Goal: Task Accomplishment & Management: Manage account settings

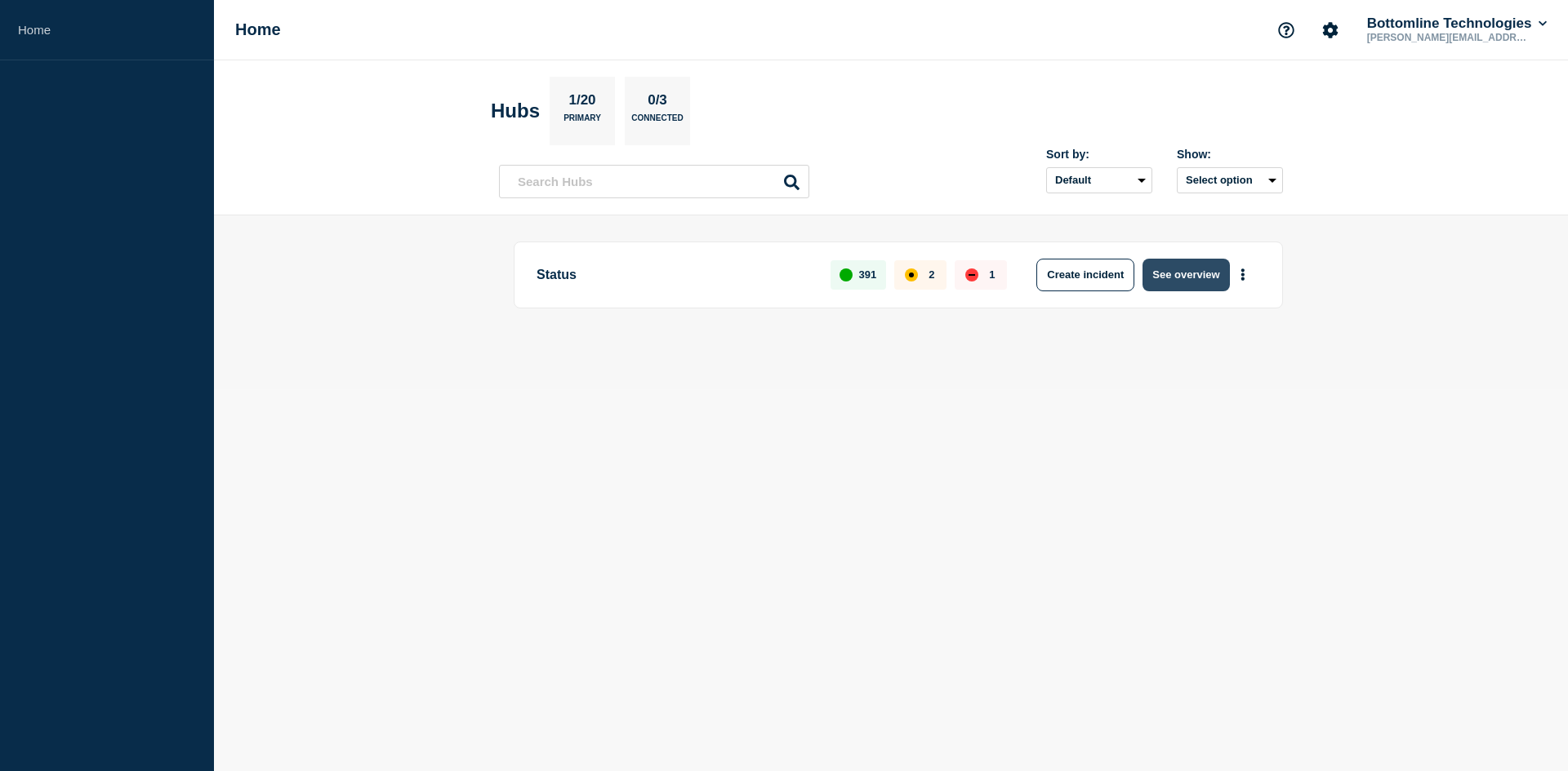
click at [1202, 270] on button "See overview" at bounding box center [1185, 275] width 86 height 33
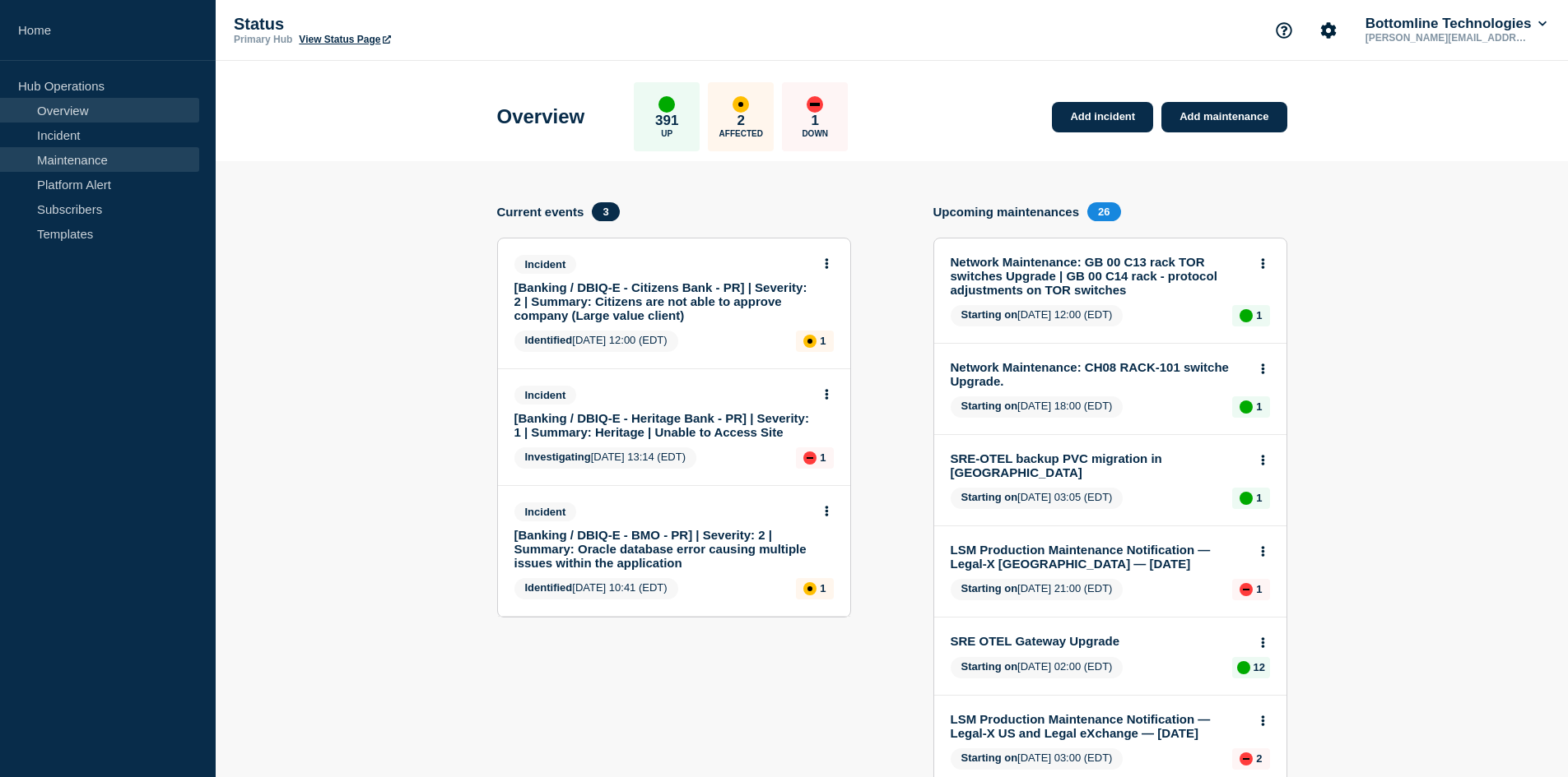
click at [74, 156] on link "Maintenance" at bounding box center [99, 159] width 200 height 24
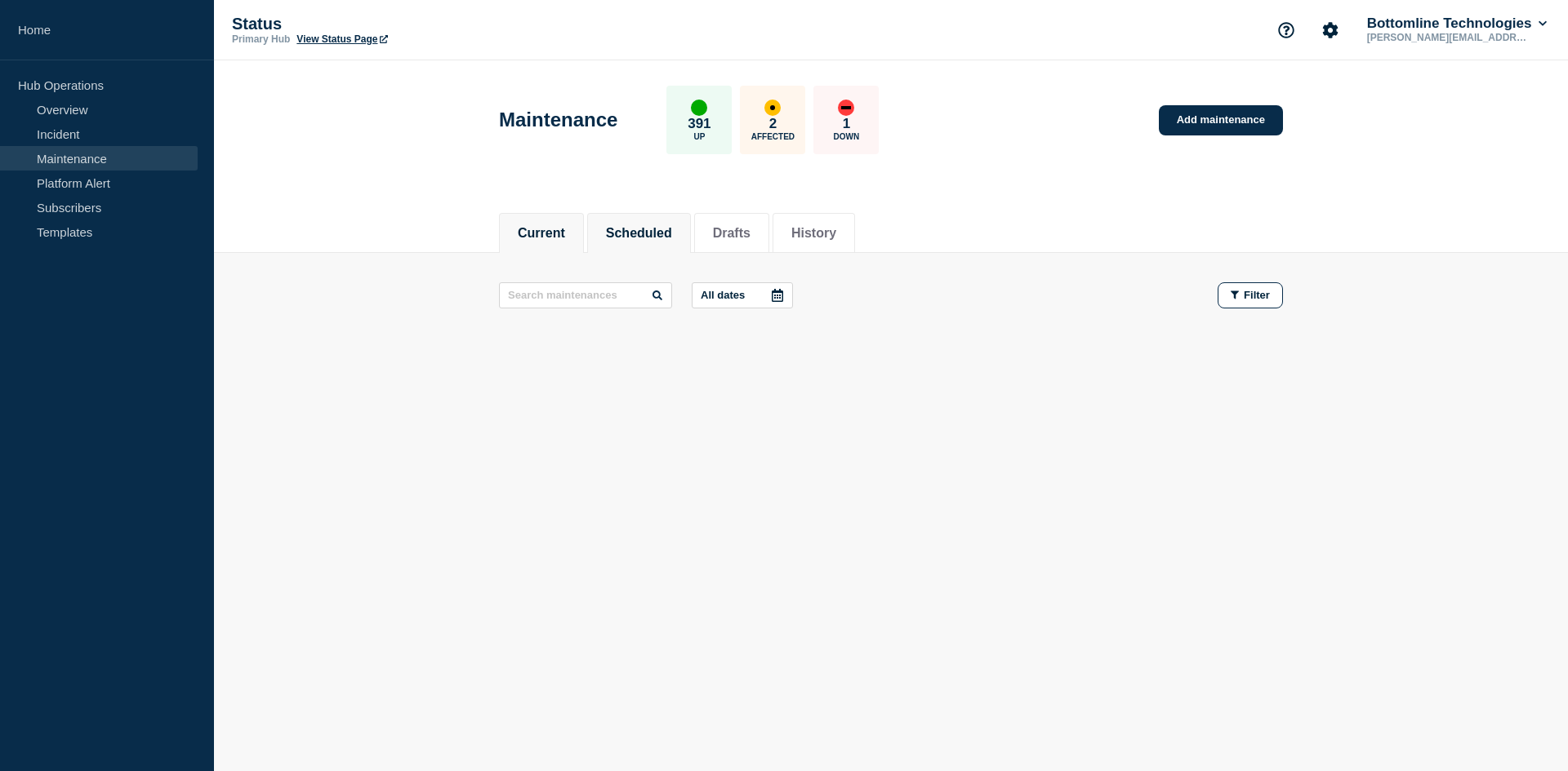
click at [646, 232] on button "Scheduled" at bounding box center [639, 233] width 66 height 15
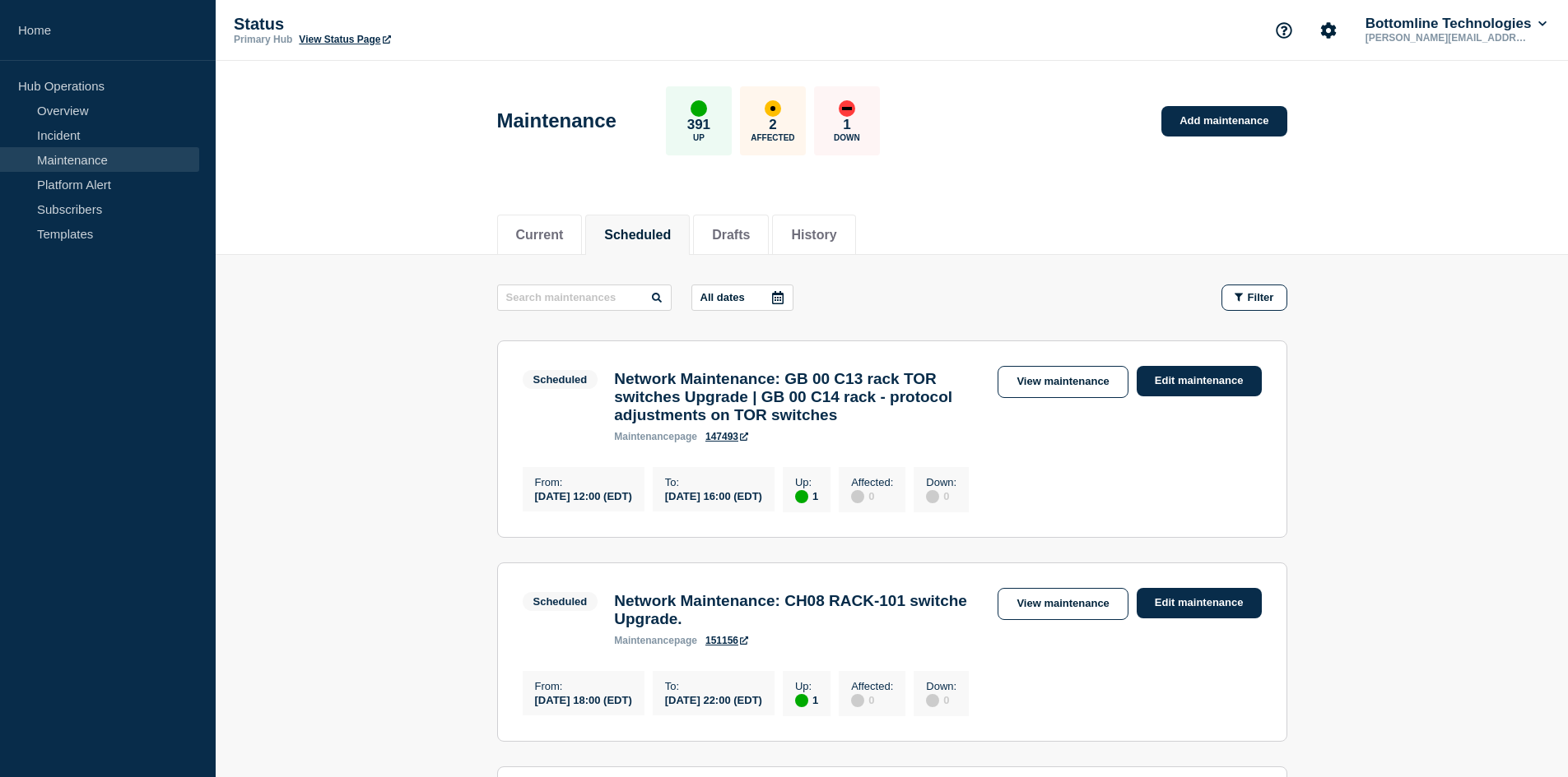
click at [1041, 134] on div "Maintenance 391 Up 2 Affected 1 Down Add maintenance" at bounding box center [891, 114] width 827 height 100
click at [1219, 226] on div "Current Scheduled Drafts History" at bounding box center [892, 227] width 790 height 56
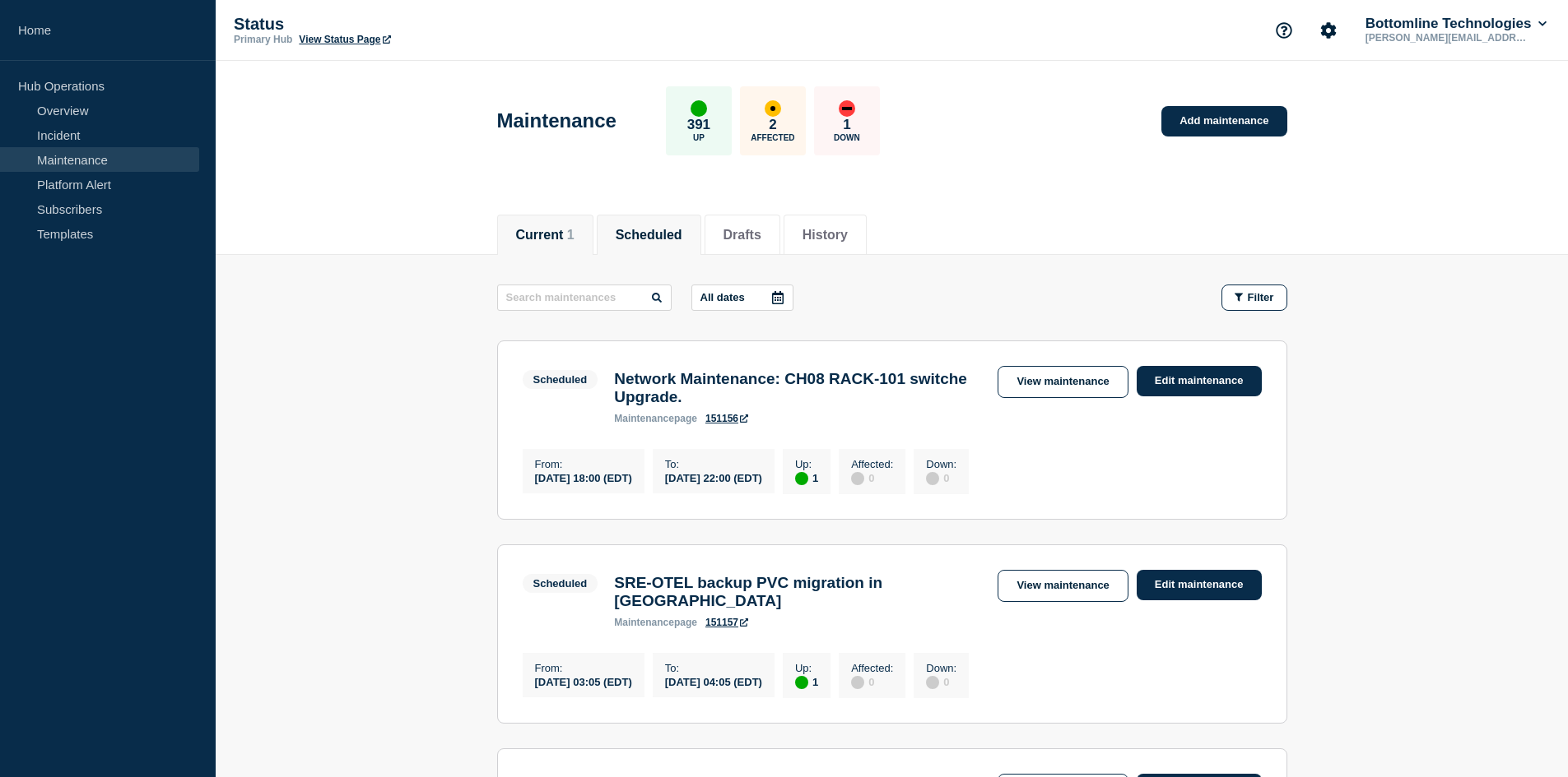
click at [561, 239] on button "Current 1" at bounding box center [545, 235] width 58 height 15
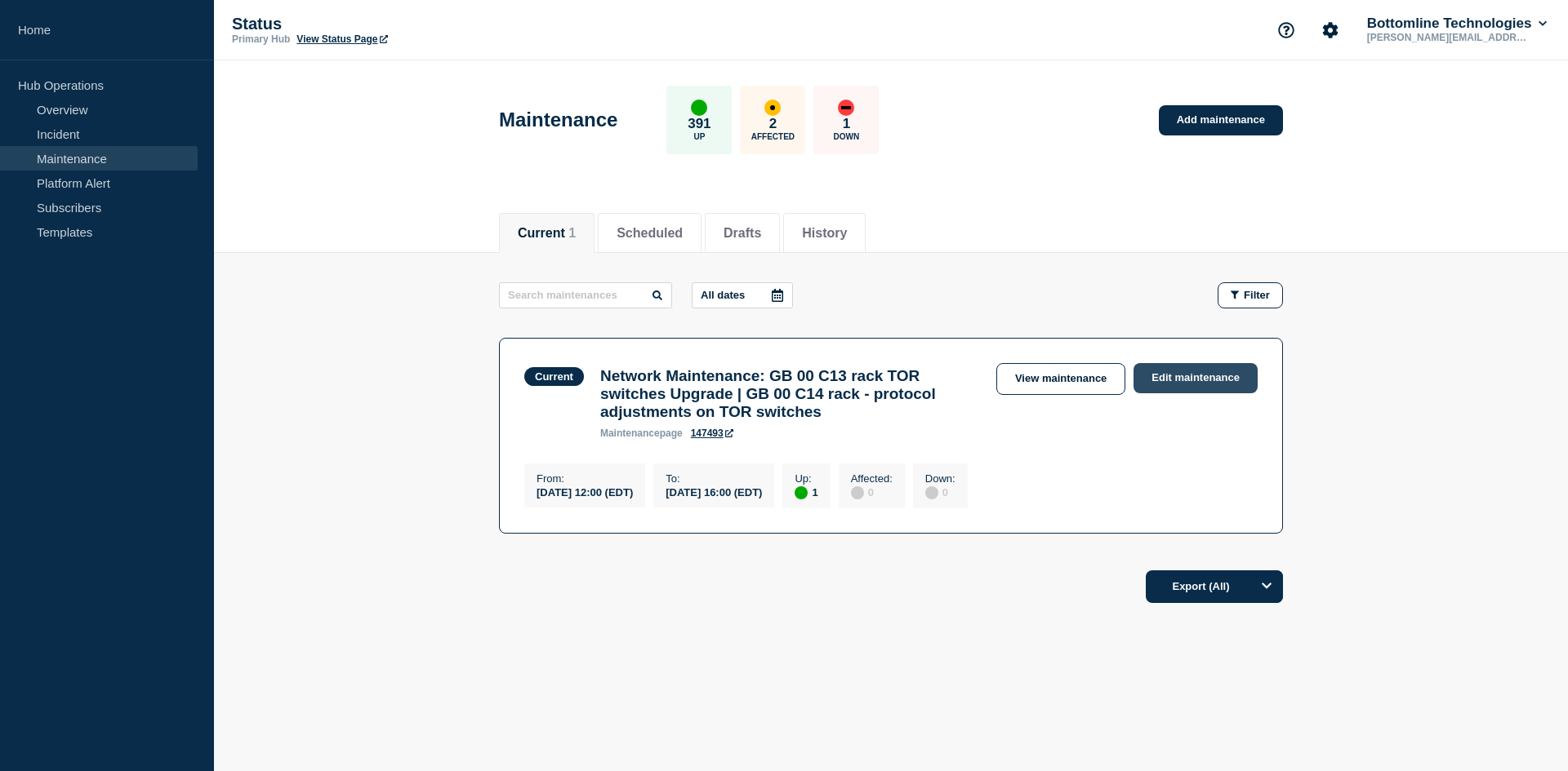
click at [1201, 383] on link "Edit maintenance" at bounding box center [1196, 378] width 125 height 31
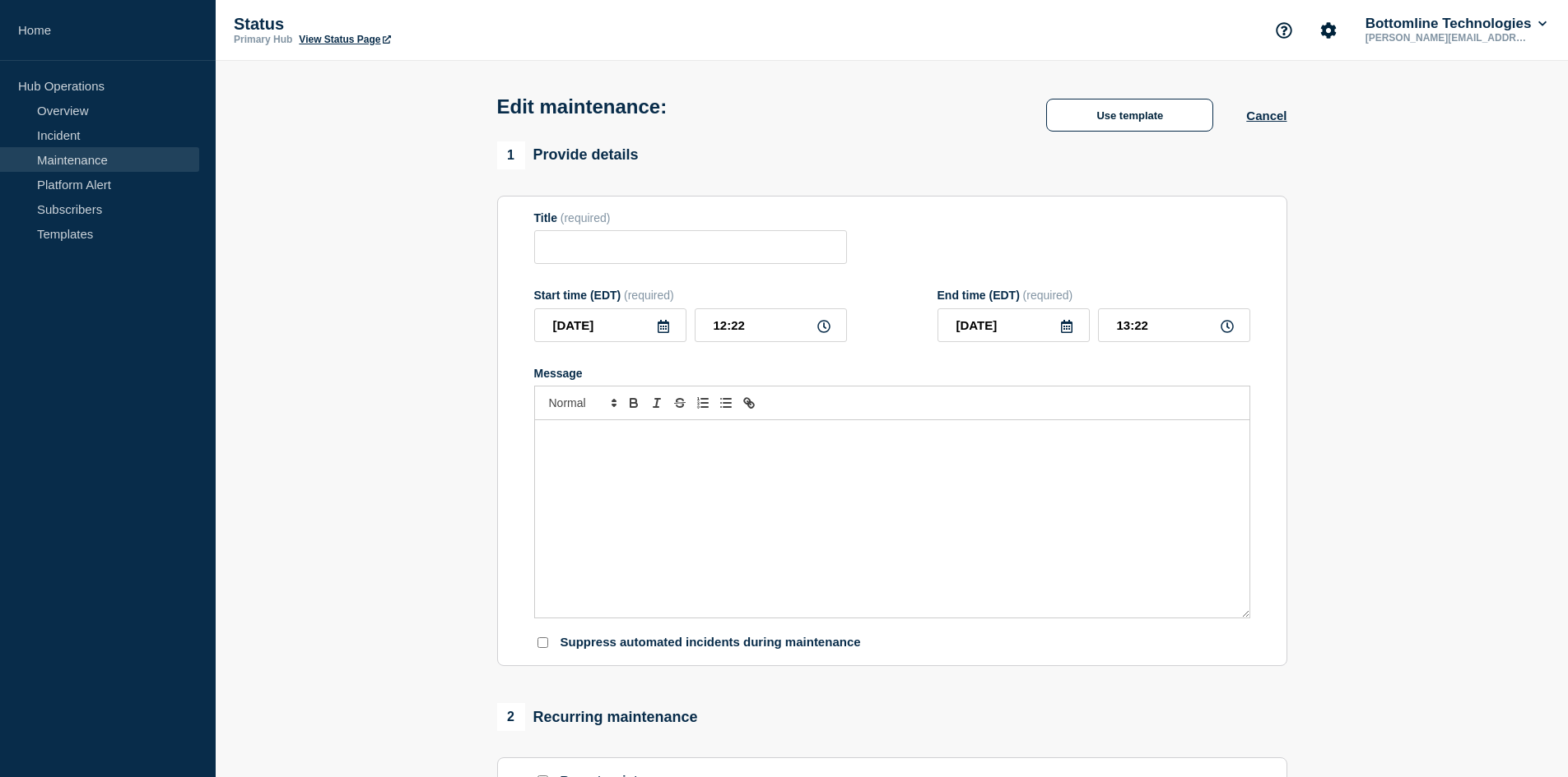
type input "Network Maintenance: GB 00 C13 rack TOR switches Upgrade | GB 00 C14 rack - pro…"
type input "12:00"
type input "16:00"
checkbox input "true"
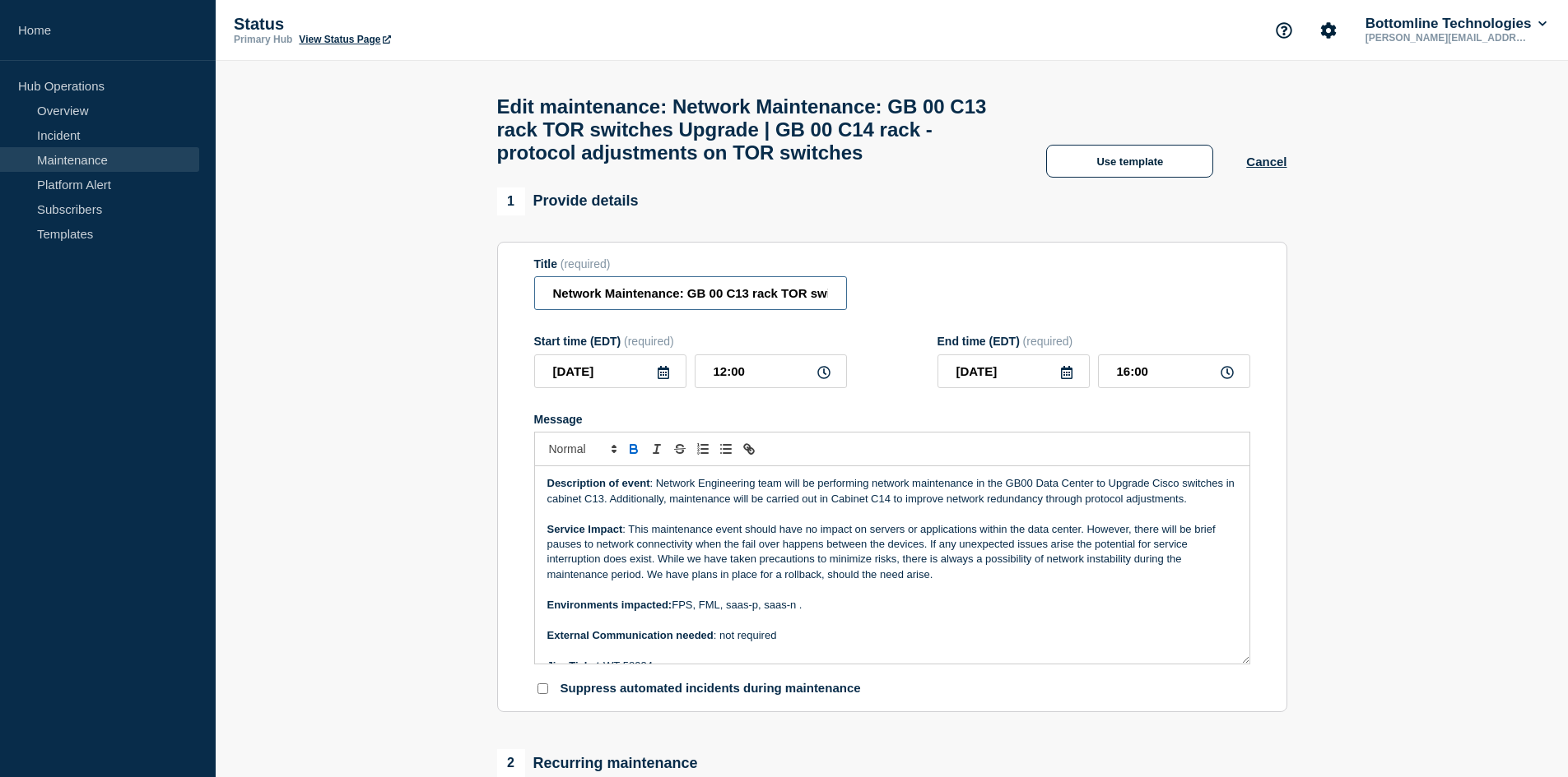
click at [549, 310] on input "Network Maintenance: GB 00 C13 rack TOR switches Upgrade | GB 00 C14 rack - pro…" at bounding box center [690, 293] width 313 height 34
type input "[STARTED] Network Maintenance: GB 00 C13 rack TOR switches Upgrade | GB 00 C14 …"
click at [1059, 311] on div "Title (required) [STARTED] Network Maintenance: GB 00 C13 rack TOR switches Upg…" at bounding box center [892, 284] width 716 height 53
click at [621, 310] on input "[STARTED] Network Maintenance: GB 00 C13 rack TOR switches Upgrade | GB 00 C14 …" at bounding box center [690, 293] width 313 height 34
click at [1013, 311] on div "Title (required) [STARTED] Network Maintenance: GB 00 C13 rack TOR switches Upg…" at bounding box center [892, 284] width 716 height 53
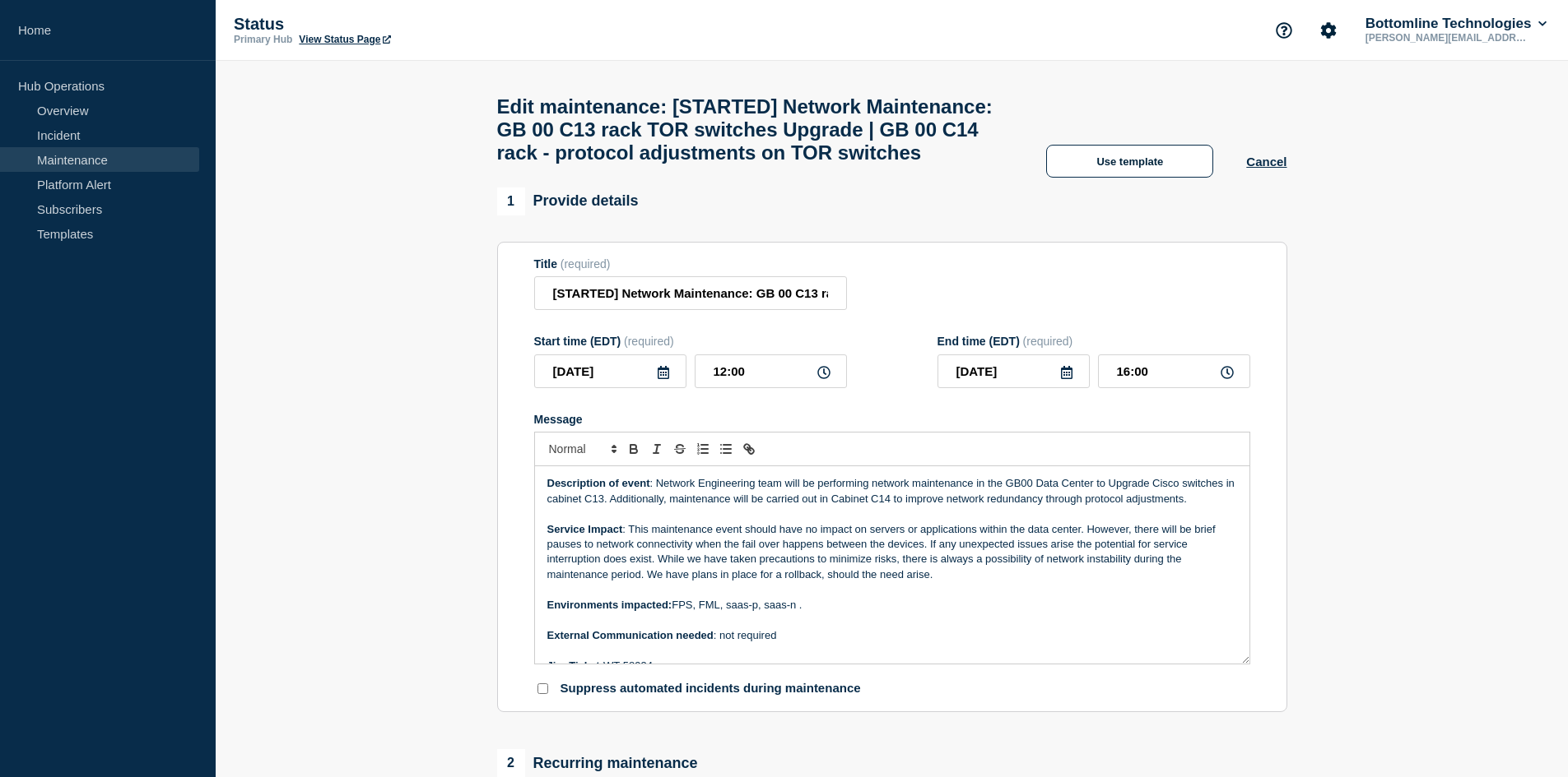
scroll to position [847, 0]
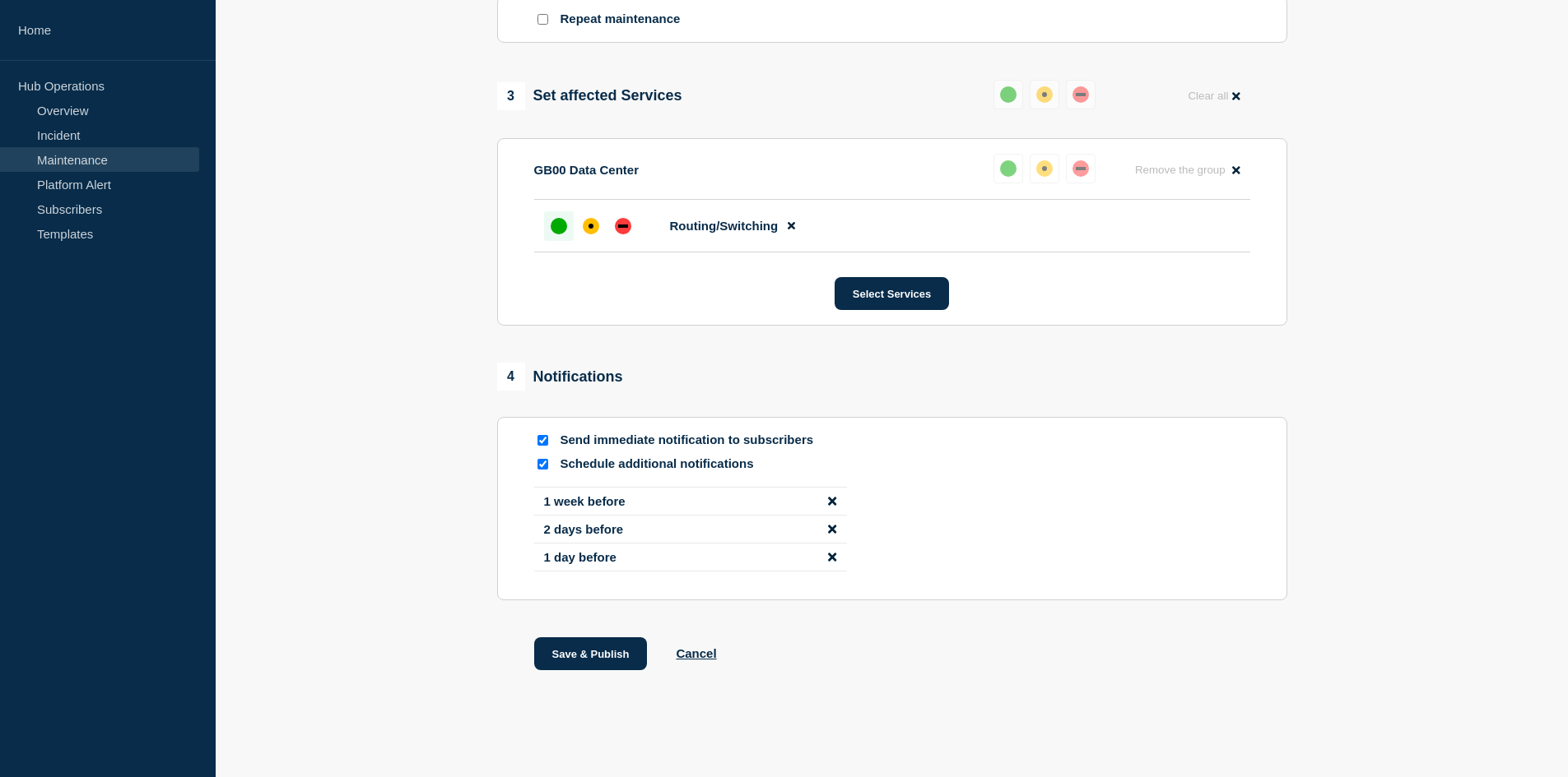
click at [1324, 391] on section "1 Provide details Title (required) [STARTED] Network Maintenance: GB 00 C13 rac…" at bounding box center [892, 46] width 1353 height 1332
click at [541, 462] on input "Schedule additional notifications" at bounding box center [542, 463] width 10 height 10
checkbox input "false"
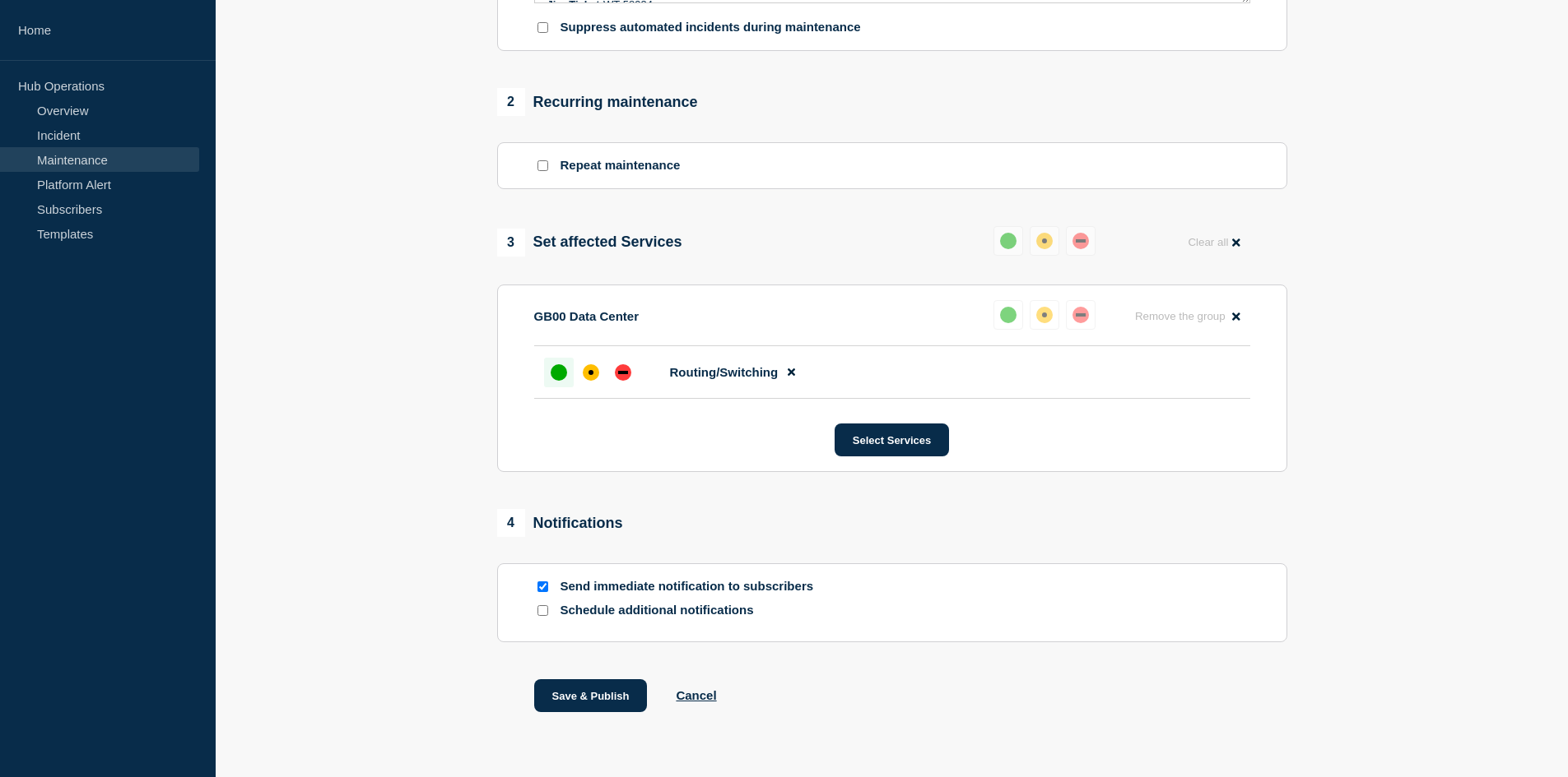
scroll to position [742, 0]
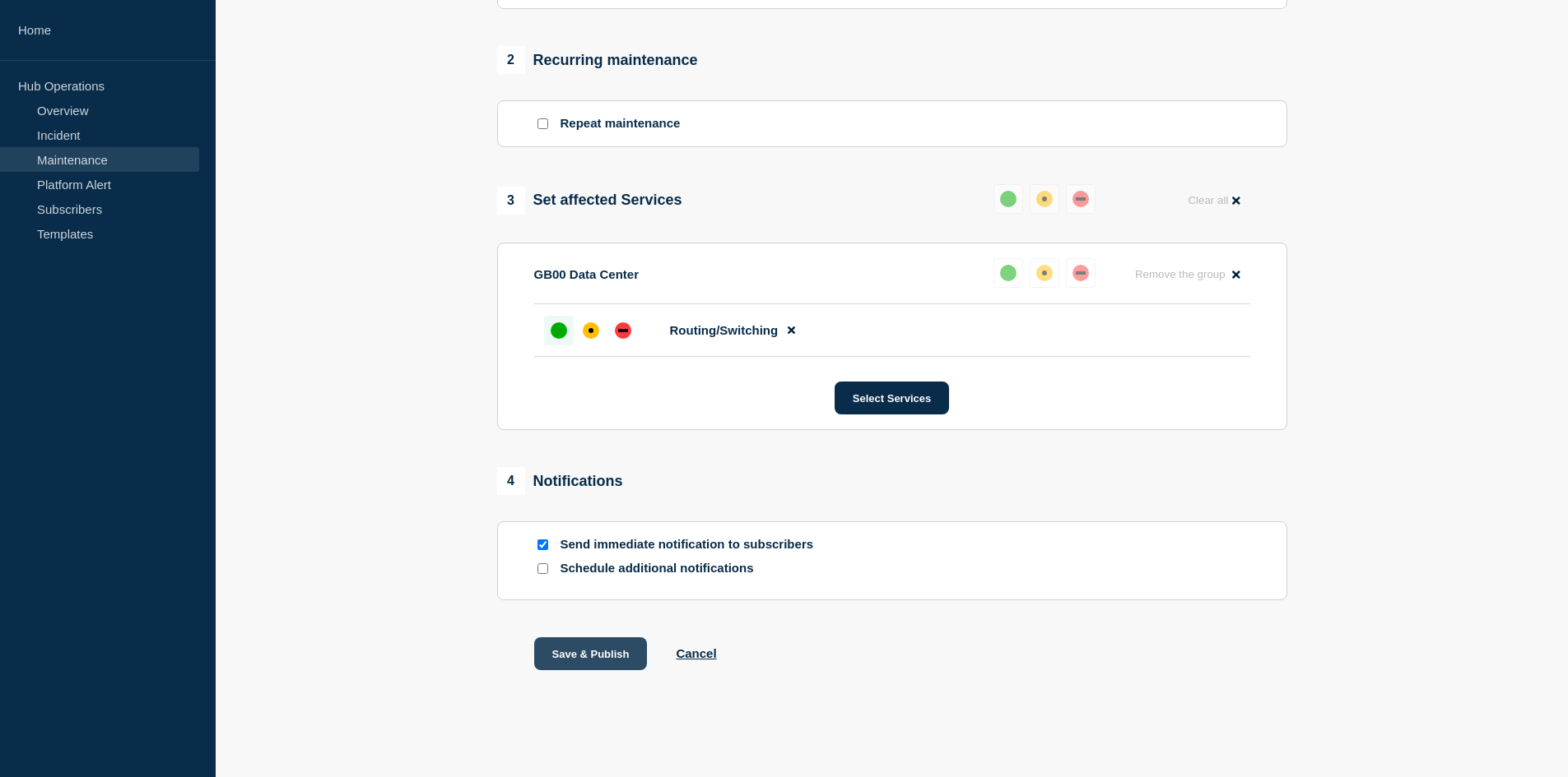
click at [571, 642] on button "Save & Publish" at bounding box center [590, 653] width 113 height 33
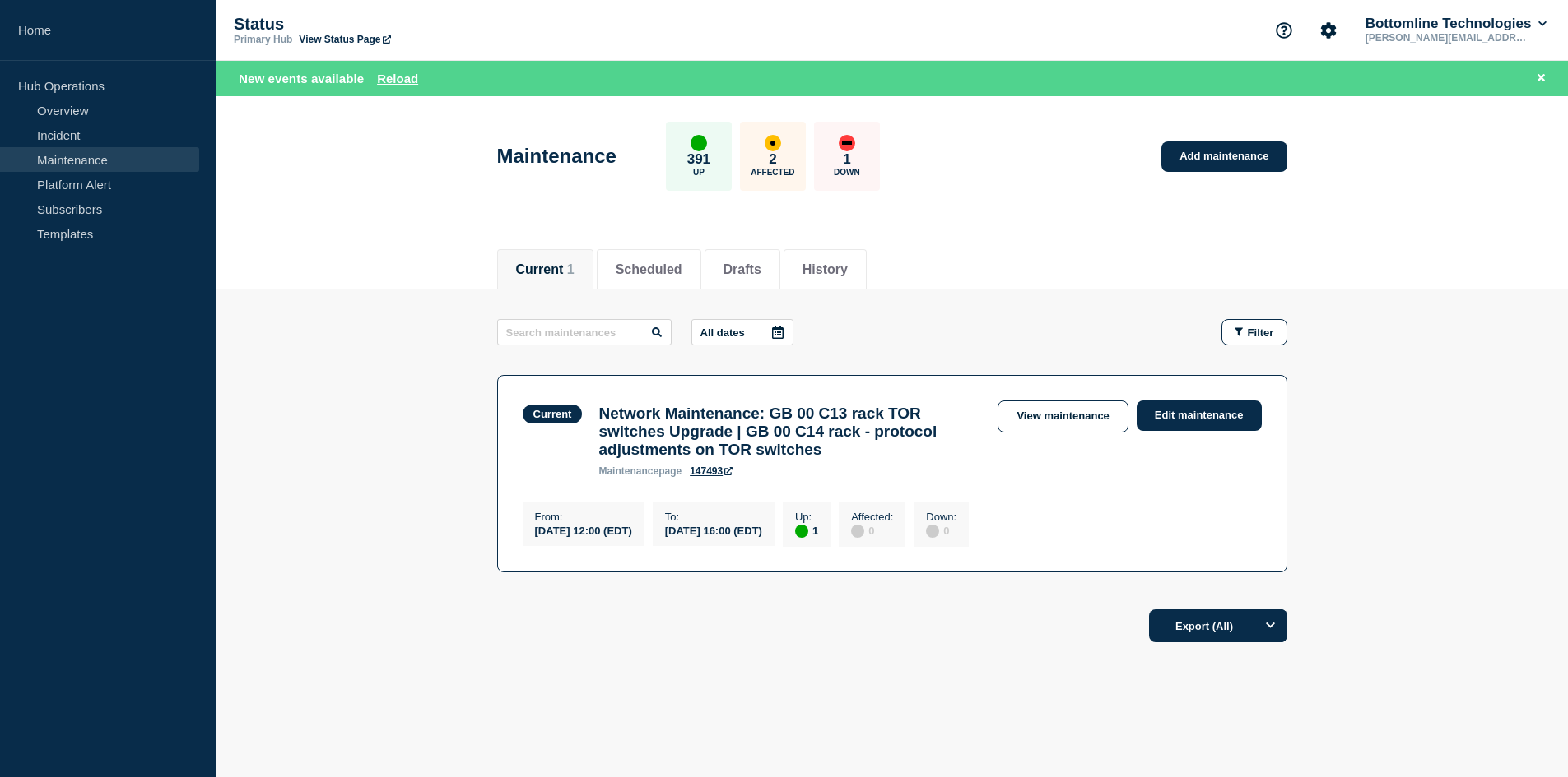
click at [309, 503] on main "All dates Filter Current 1 Up Network Maintenance: GB 00 C13 rack TOR switches …" at bounding box center [892, 443] width 1353 height 308
click at [382, 627] on footer "Export (All)" at bounding box center [892, 633] width 1353 height 71
